Goal: Task Accomplishment & Management: Complete application form

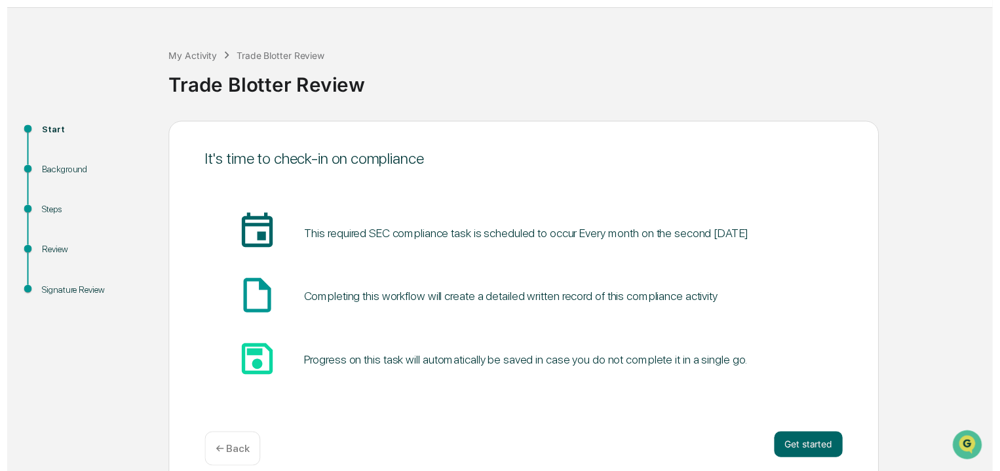
scroll to position [49, 0]
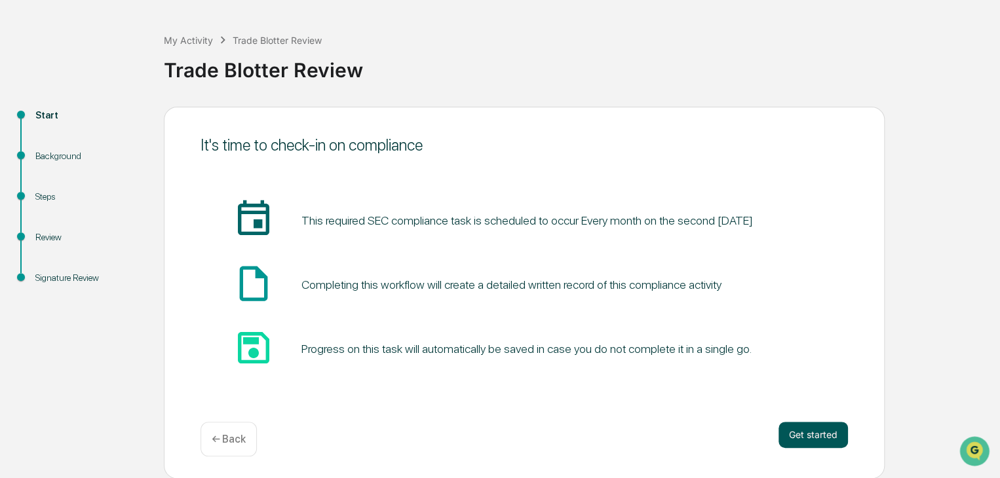
click at [799, 425] on button "Get started" at bounding box center [812, 435] width 69 height 26
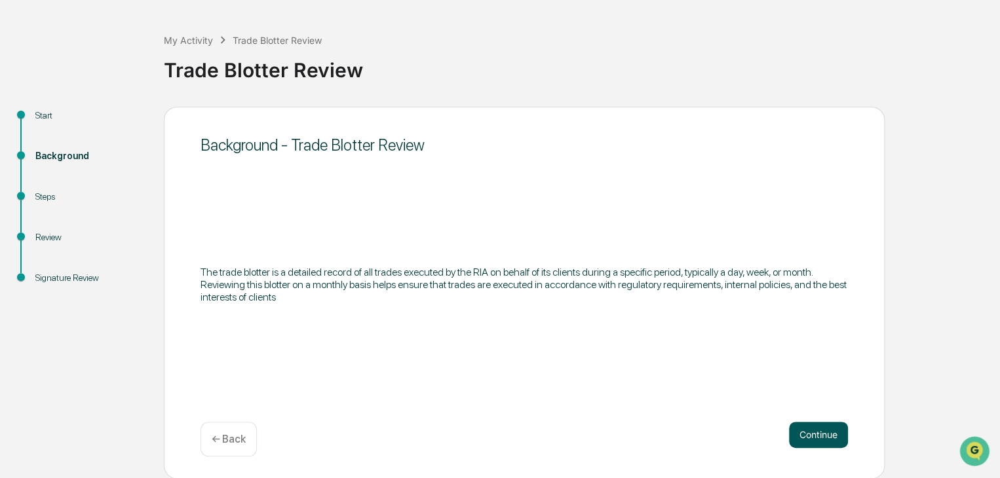
click at [801, 438] on button "Continue" at bounding box center [818, 435] width 59 height 26
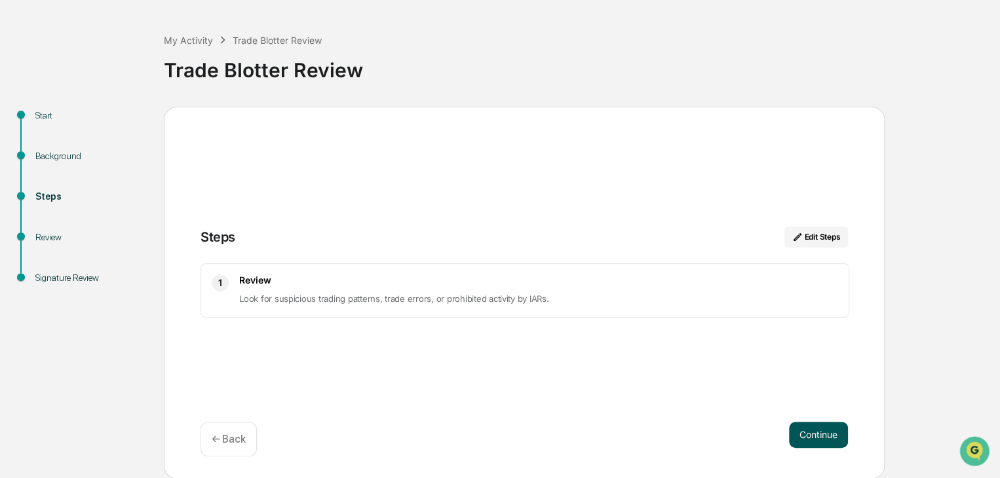
click at [805, 434] on button "Continue" at bounding box center [818, 435] width 59 height 26
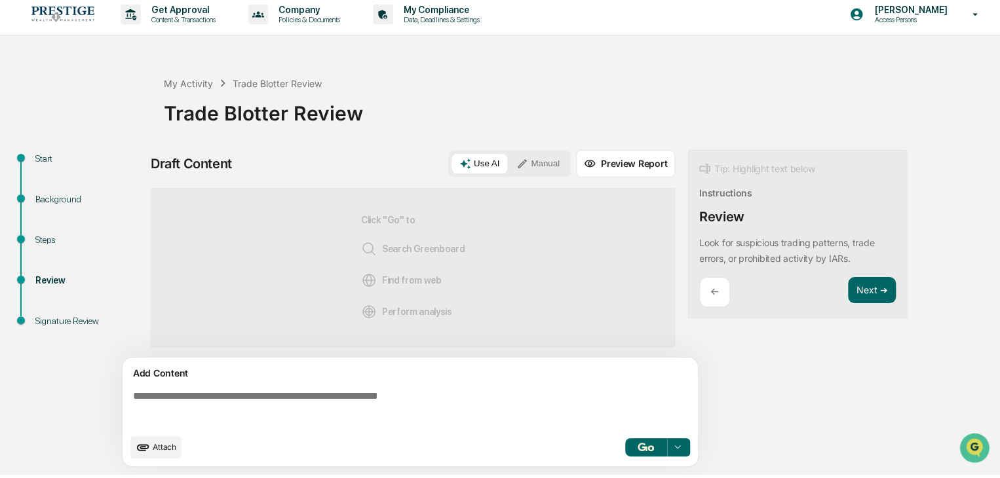
scroll to position [9, 0]
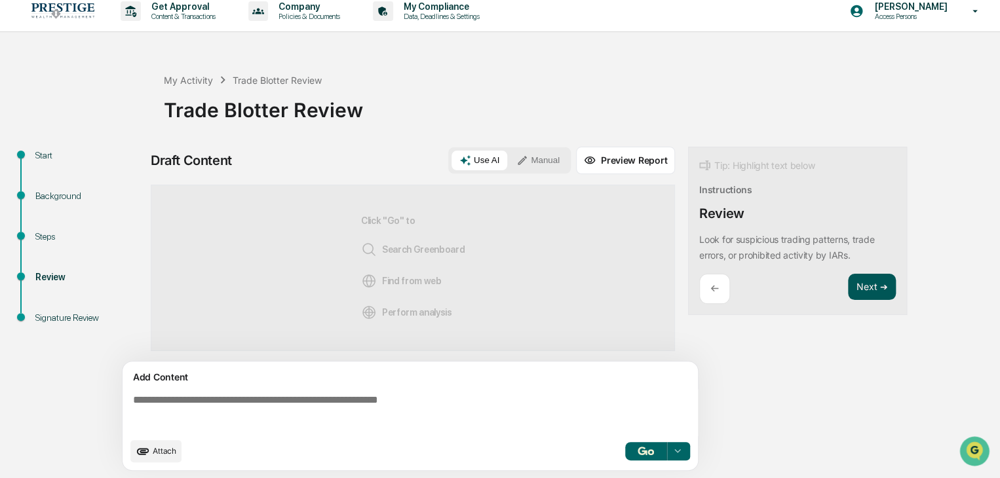
click at [875, 292] on button "Next ➔" at bounding box center [872, 287] width 48 height 27
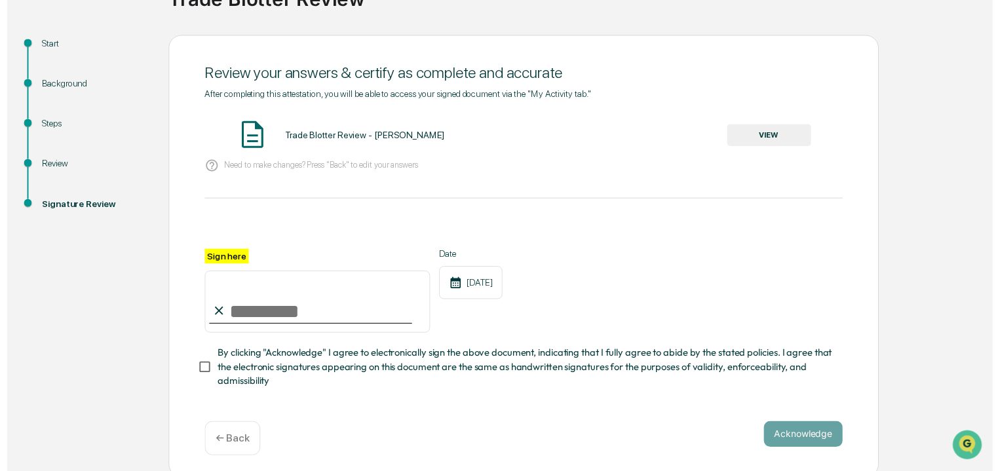
scroll to position [131, 0]
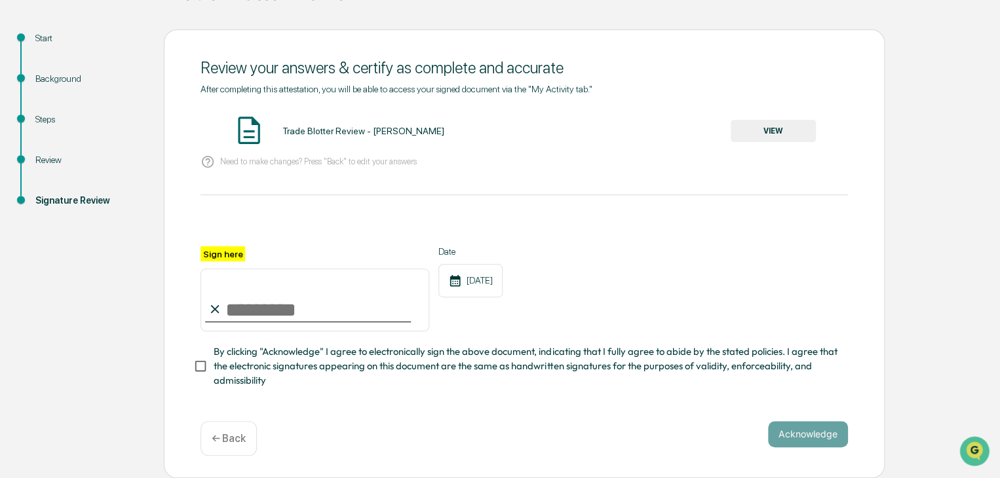
click at [237, 436] on p "← Back" at bounding box center [229, 438] width 34 height 12
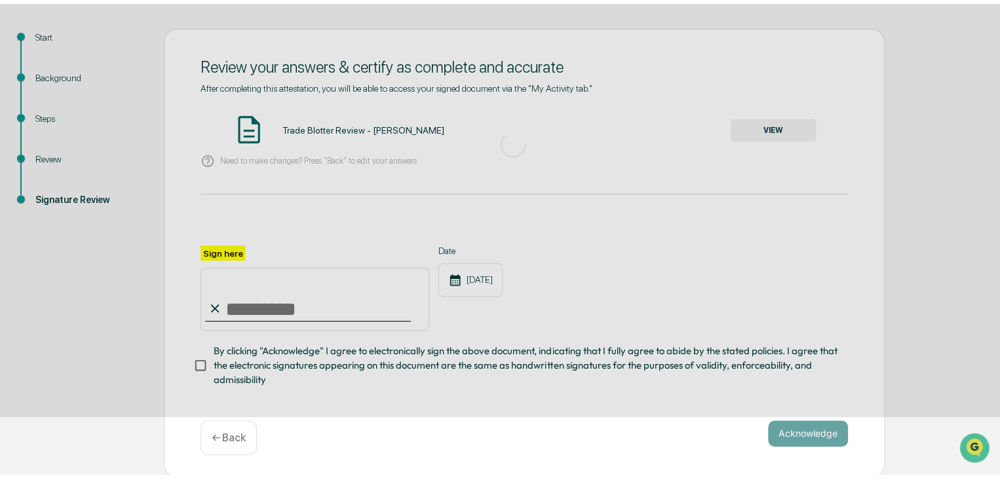
scroll to position [9, 0]
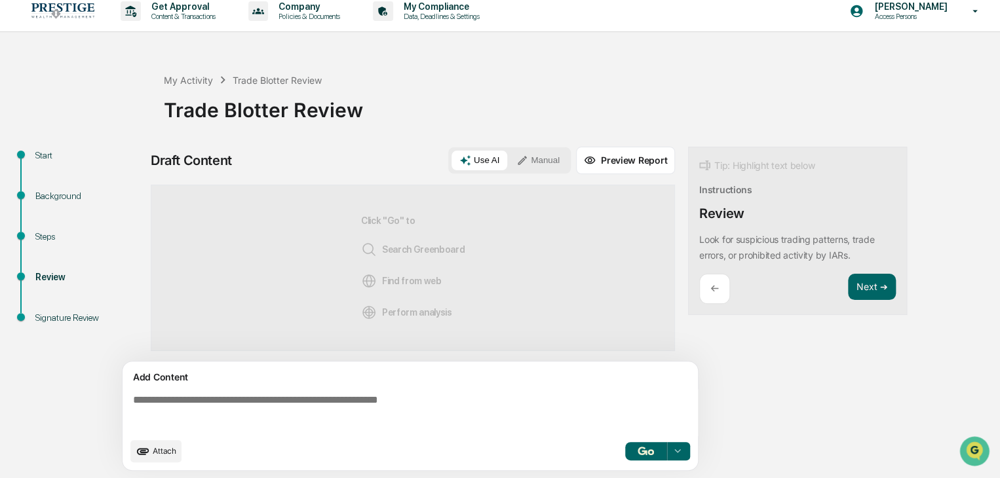
click at [612, 166] on button "Preview Report" at bounding box center [625, 161] width 99 height 28
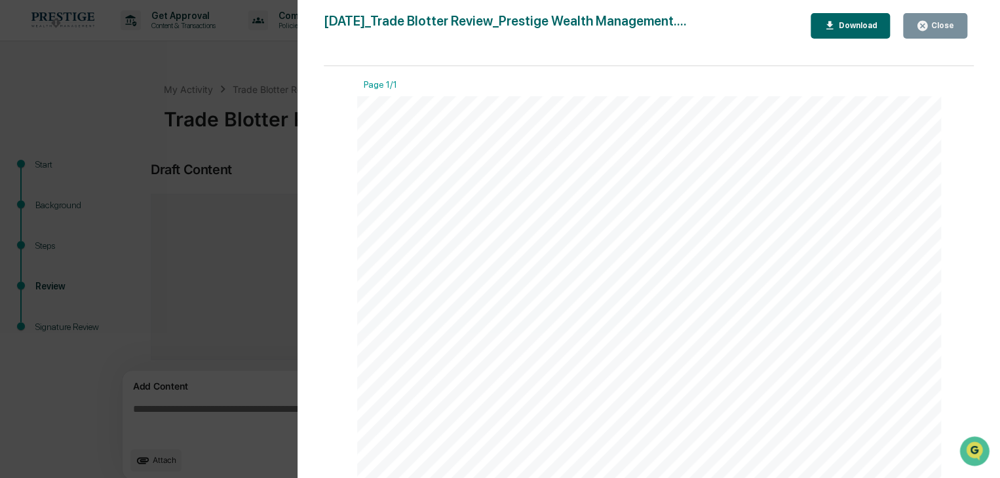
click at [836, 27] on icon "button" at bounding box center [830, 26] width 12 height 12
click at [926, 23] on icon "button" at bounding box center [922, 26] width 10 height 10
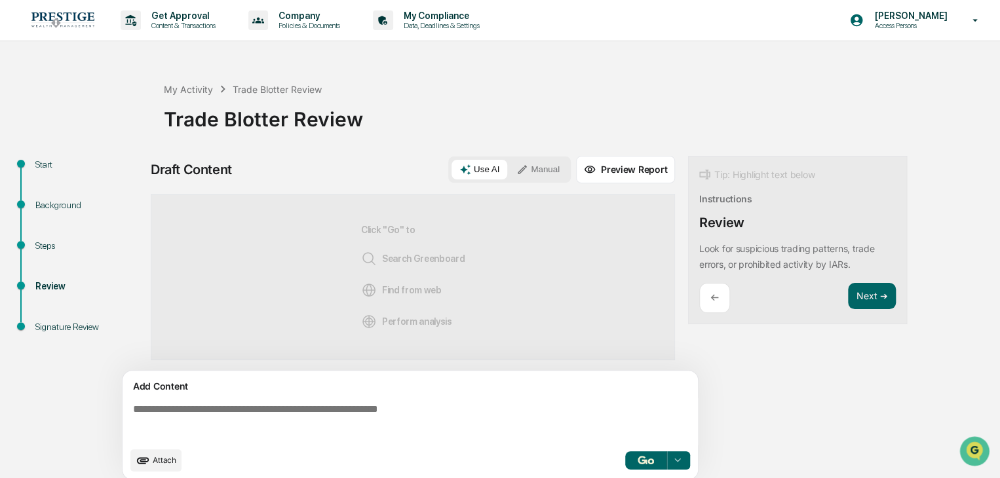
click at [489, 178] on button "Use AI" at bounding box center [479, 170] width 56 height 20
click at [480, 168] on button "Use AI" at bounding box center [479, 170] width 56 height 20
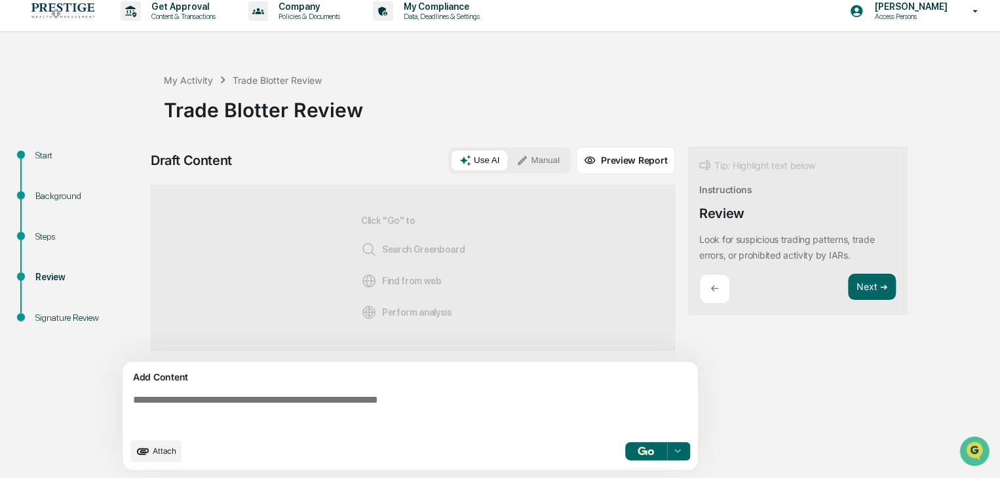
click at [679, 451] on icon at bounding box center [677, 451] width 10 height 10
click at [765, 432] on div "Draft Content Use AI Manual Preview Report Sources Click "Go" to Search Greenbo…" at bounding box center [518, 313] width 734 height 332
click at [880, 286] on button "Next ➔" at bounding box center [872, 287] width 48 height 27
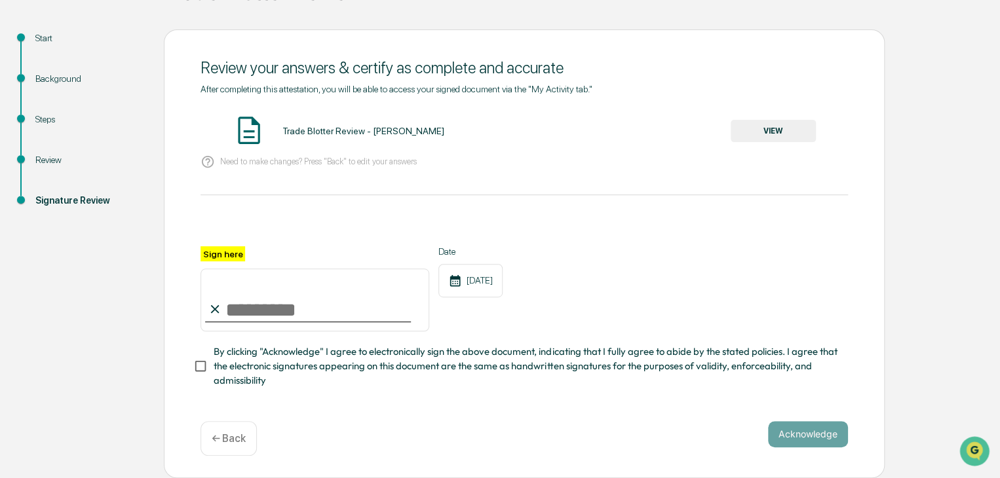
scroll to position [131, 0]
click at [273, 302] on input "Sign here" at bounding box center [315, 300] width 229 height 63
type input "**********"
click at [833, 441] on button "Acknowledge" at bounding box center [808, 434] width 80 height 26
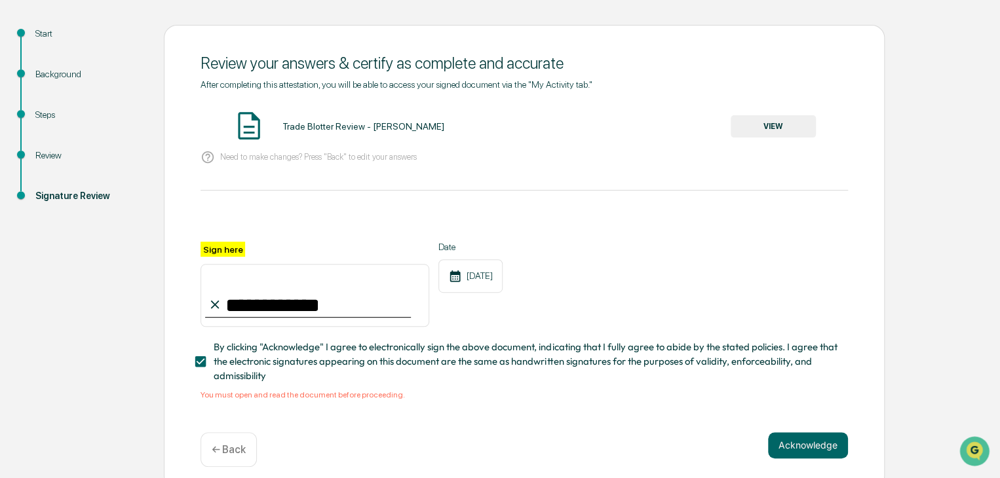
click at [351, 128] on div "Trade Blotter Review - [PERSON_NAME]" at bounding box center [363, 126] width 162 height 10
click at [769, 123] on button "VIEW" at bounding box center [773, 126] width 85 height 22
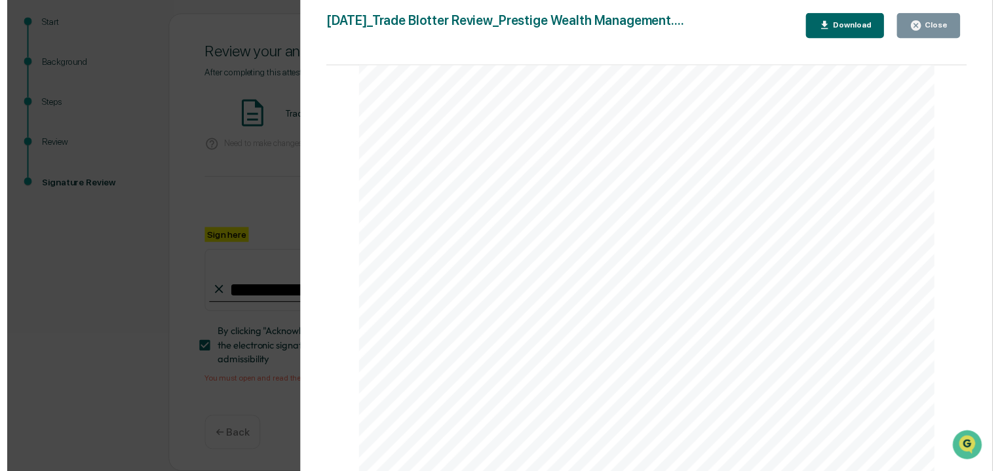
scroll to position [147, 0]
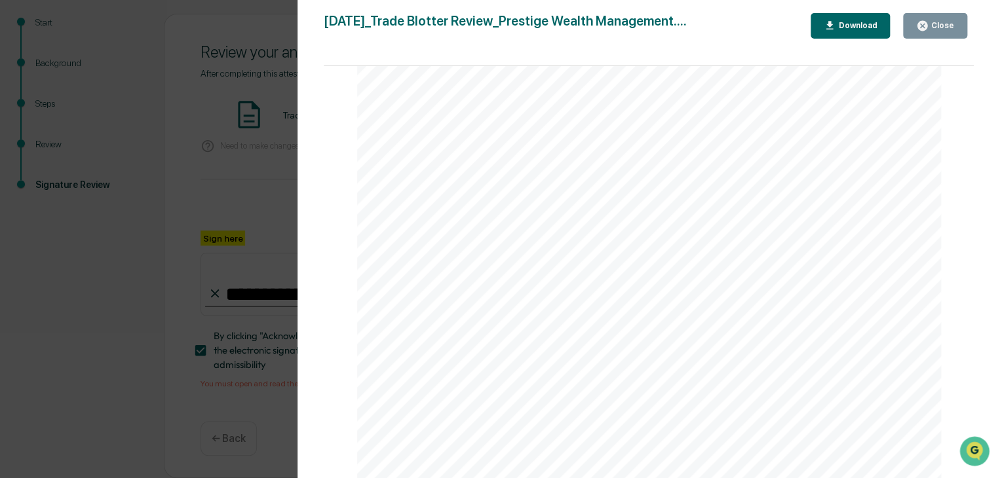
click at [941, 27] on div "Close" at bounding box center [942, 25] width 26 height 9
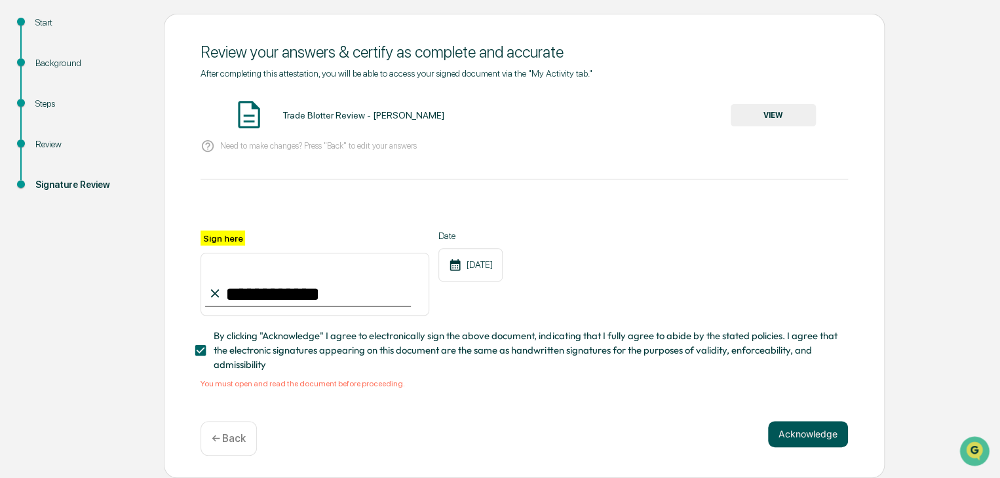
click at [807, 436] on button "Acknowledge" at bounding box center [808, 434] width 80 height 26
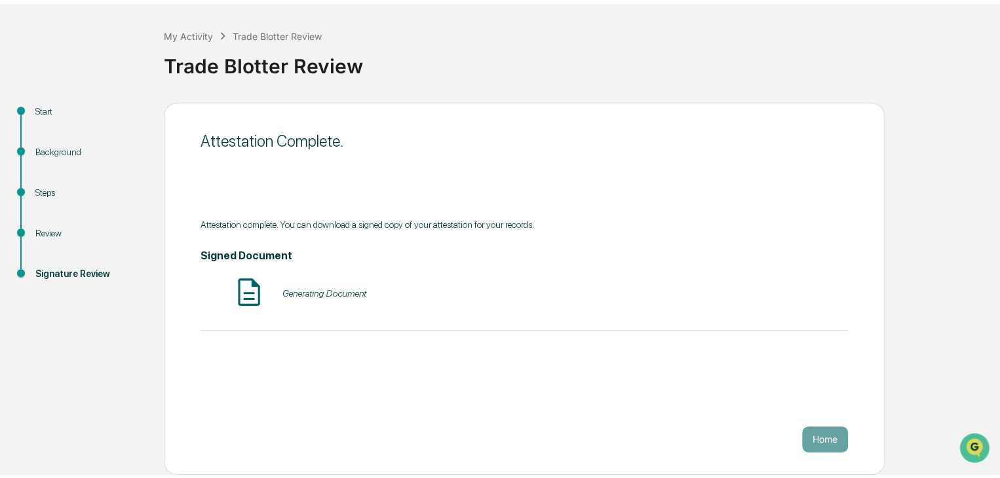
scroll to position [49, 0]
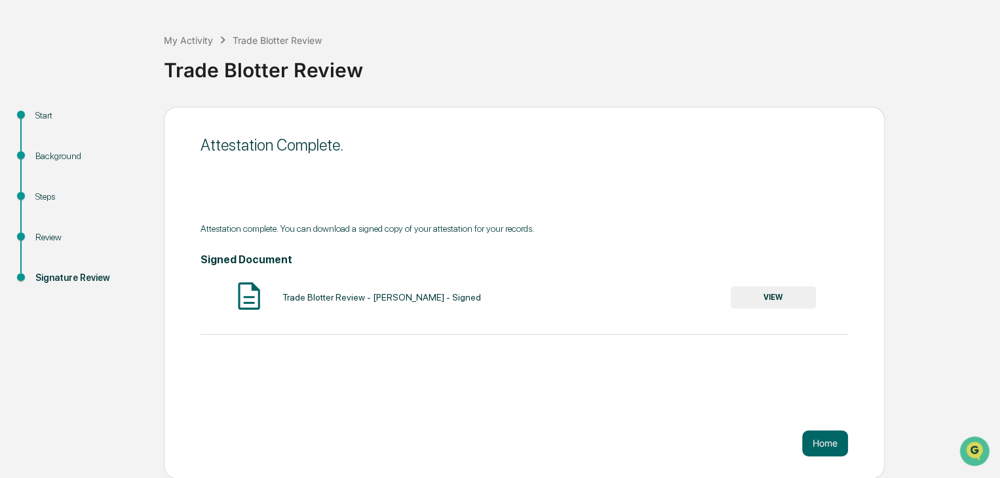
click at [787, 451] on div "Home" at bounding box center [524, 444] width 647 height 26
click at [809, 448] on button "Home" at bounding box center [825, 444] width 46 height 26
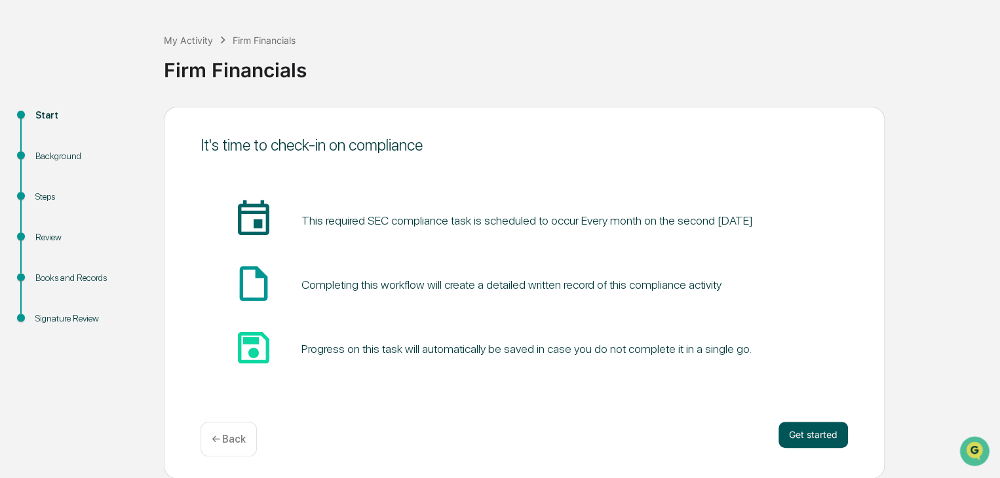
click at [834, 438] on button "Get started" at bounding box center [812, 435] width 69 height 26
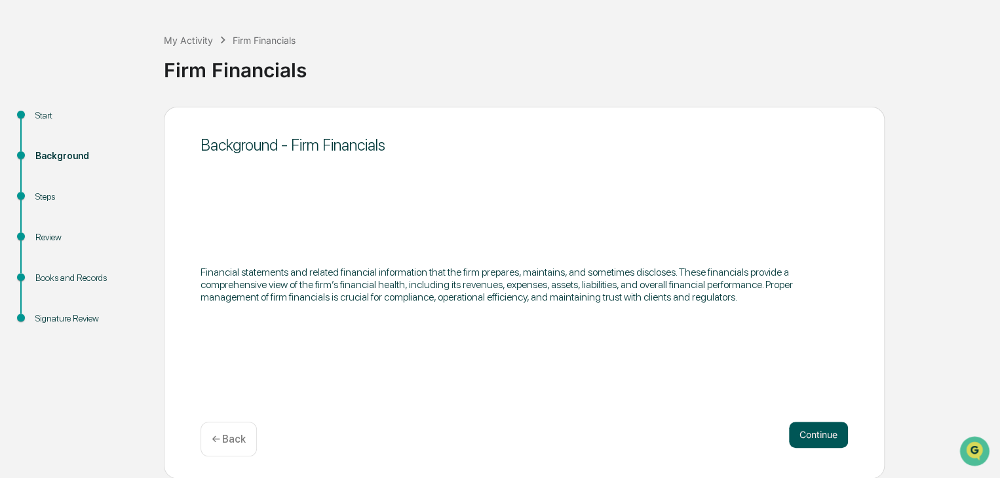
click at [807, 427] on button "Continue" at bounding box center [818, 435] width 59 height 26
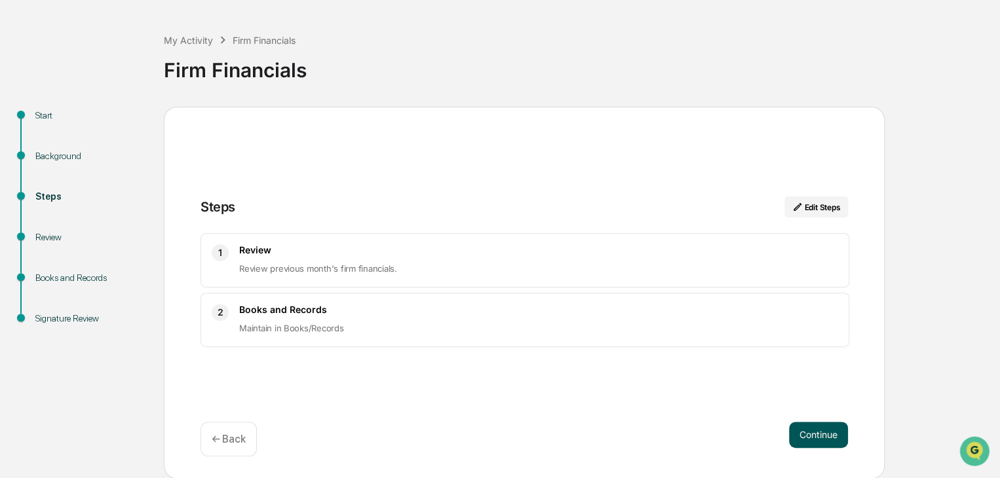
click at [813, 432] on button "Continue" at bounding box center [818, 435] width 59 height 26
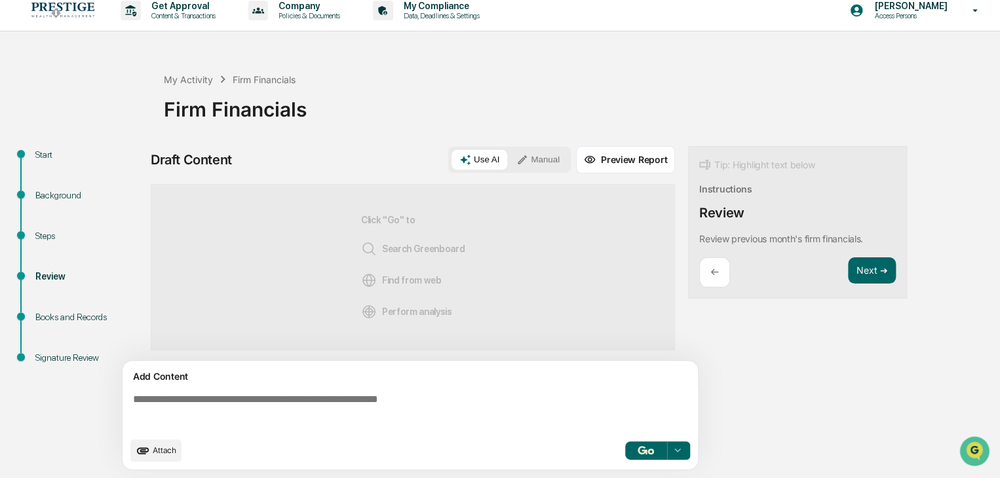
scroll to position [9, 0]
click at [868, 268] on button "Next ➔" at bounding box center [872, 271] width 48 height 27
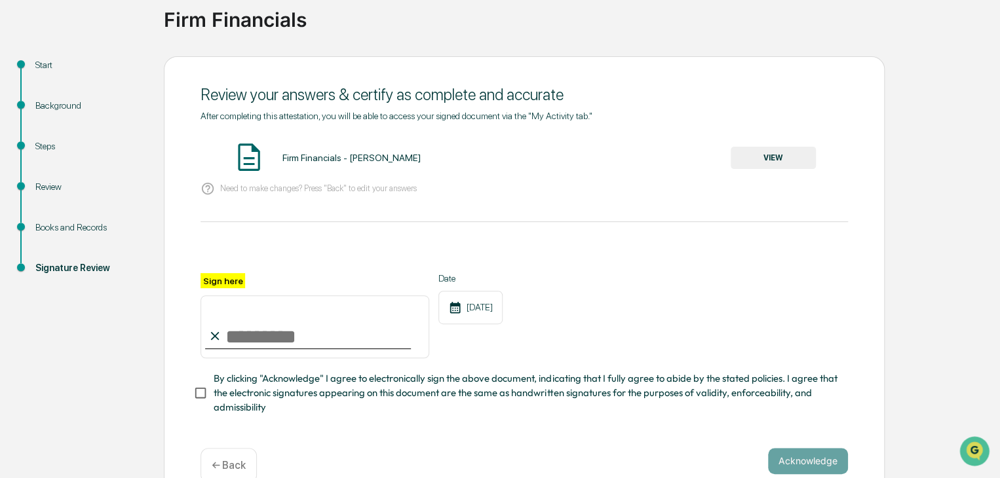
scroll to position [131, 0]
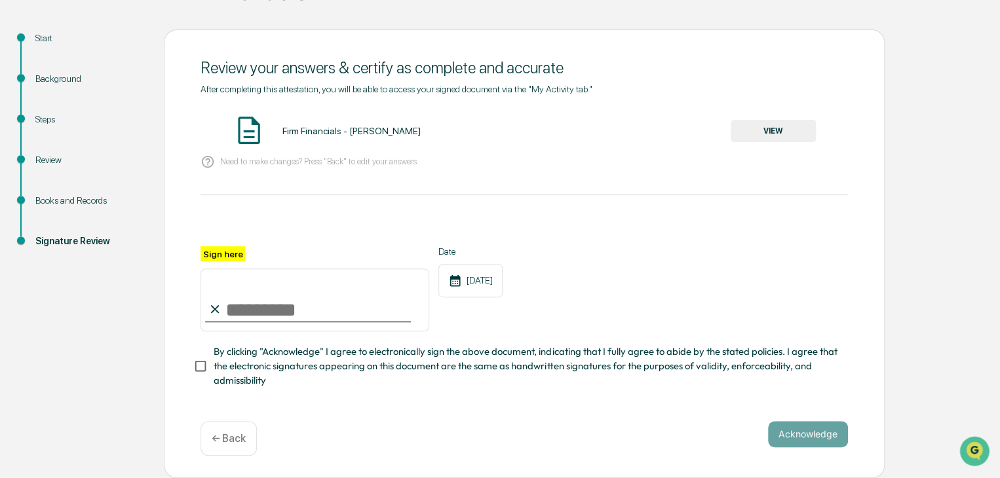
click at [770, 123] on button "VIEW" at bounding box center [773, 131] width 85 height 22
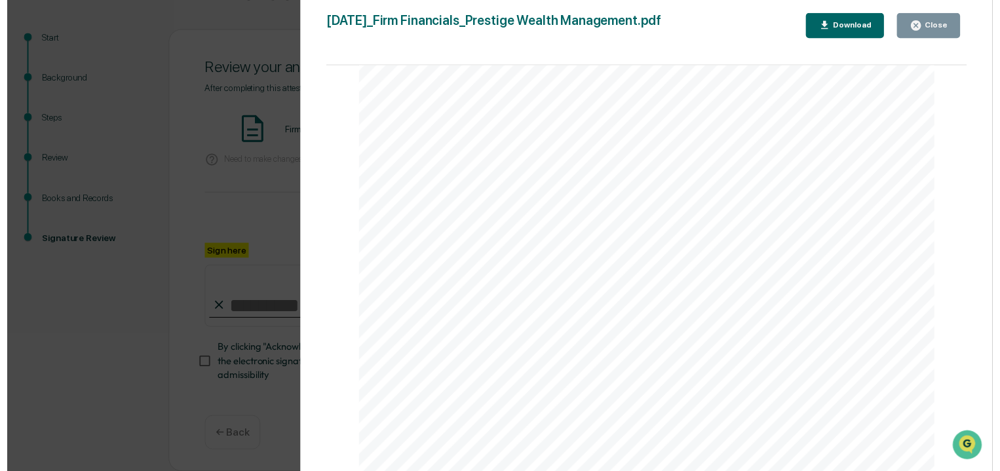
scroll to position [445, 0]
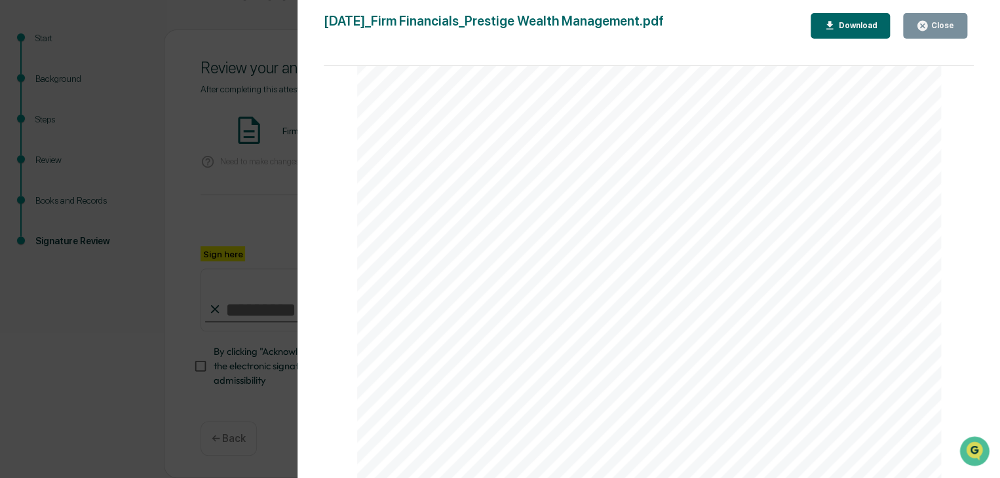
click at [927, 24] on icon "button" at bounding box center [922, 26] width 10 height 10
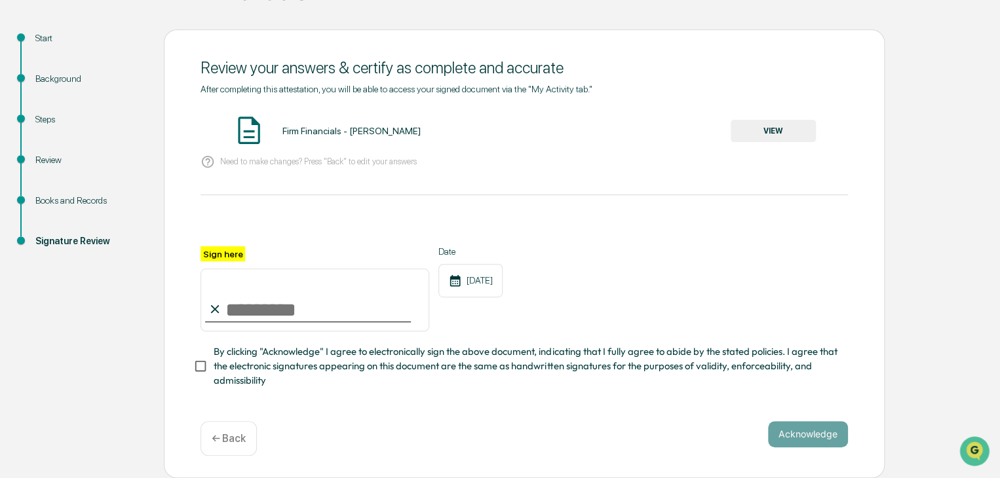
click at [256, 318] on input "Sign here" at bounding box center [315, 300] width 229 height 63
type input "**********"
click at [805, 438] on button "Acknowledge" at bounding box center [808, 434] width 80 height 26
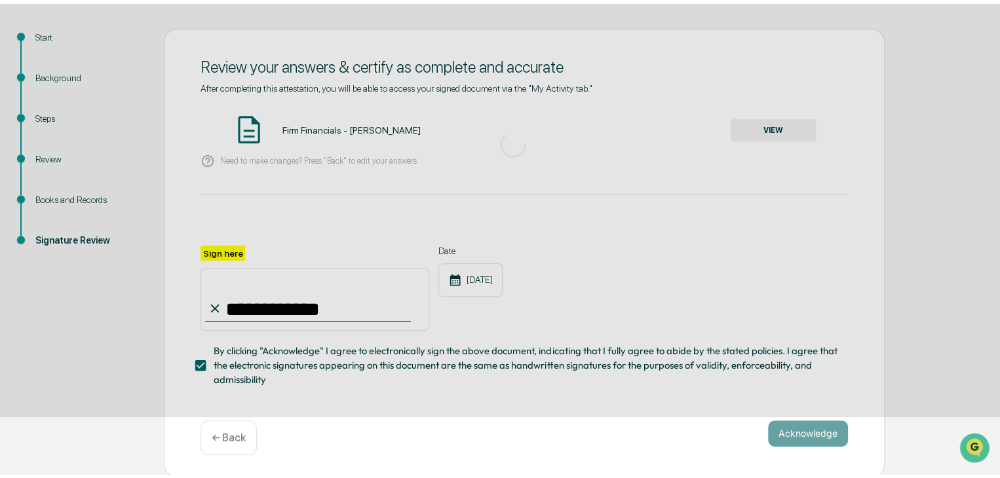
scroll to position [49, 0]
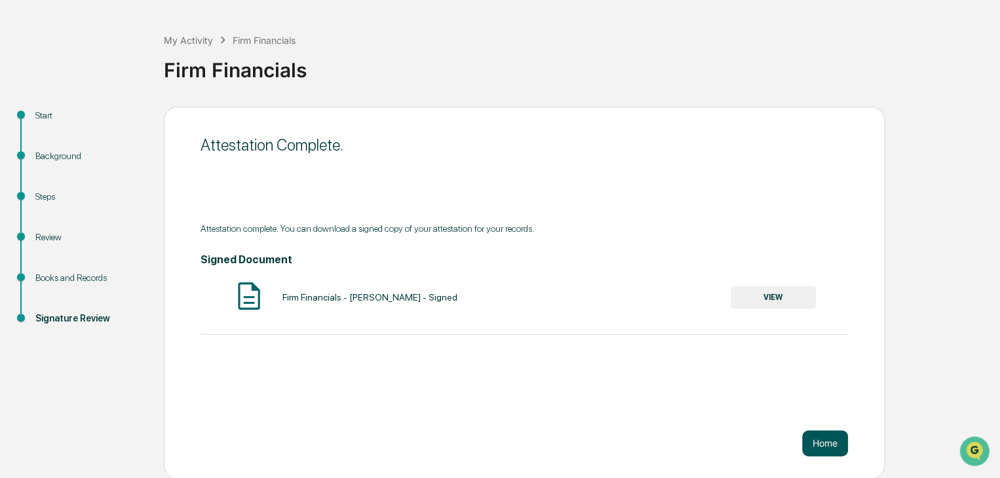
click at [830, 441] on button "Home" at bounding box center [825, 444] width 46 height 26
